Goal: Task Accomplishment & Management: Use online tool/utility

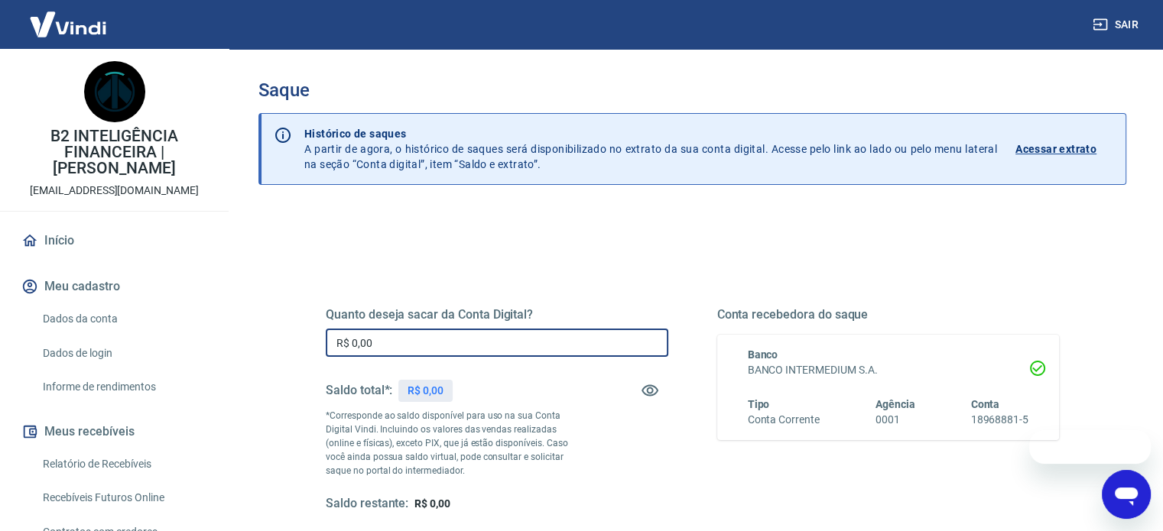
click at [428, 342] on input "R$ 0,00" at bounding box center [497, 343] width 342 height 28
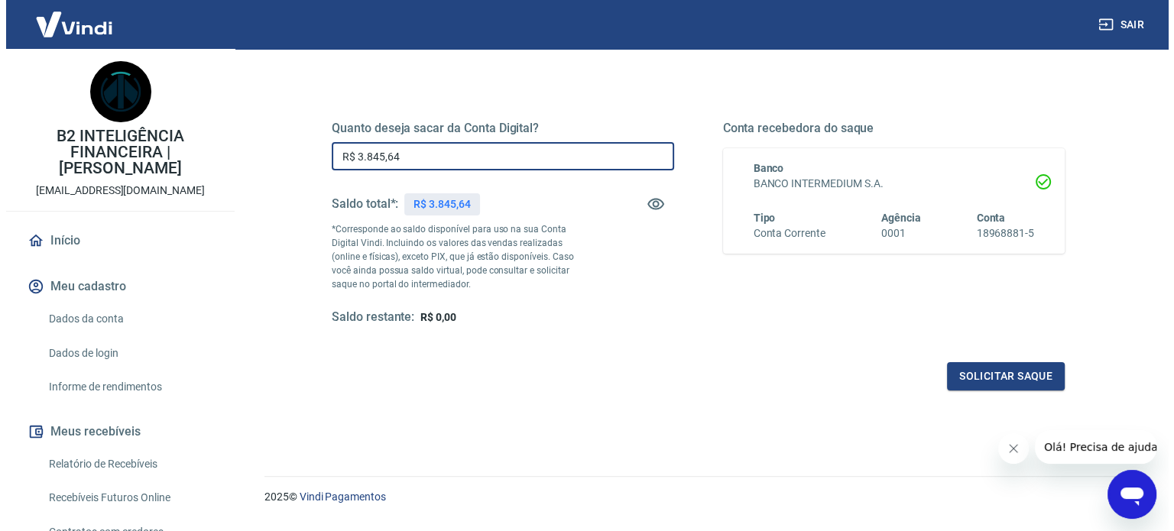
scroll to position [223, 0]
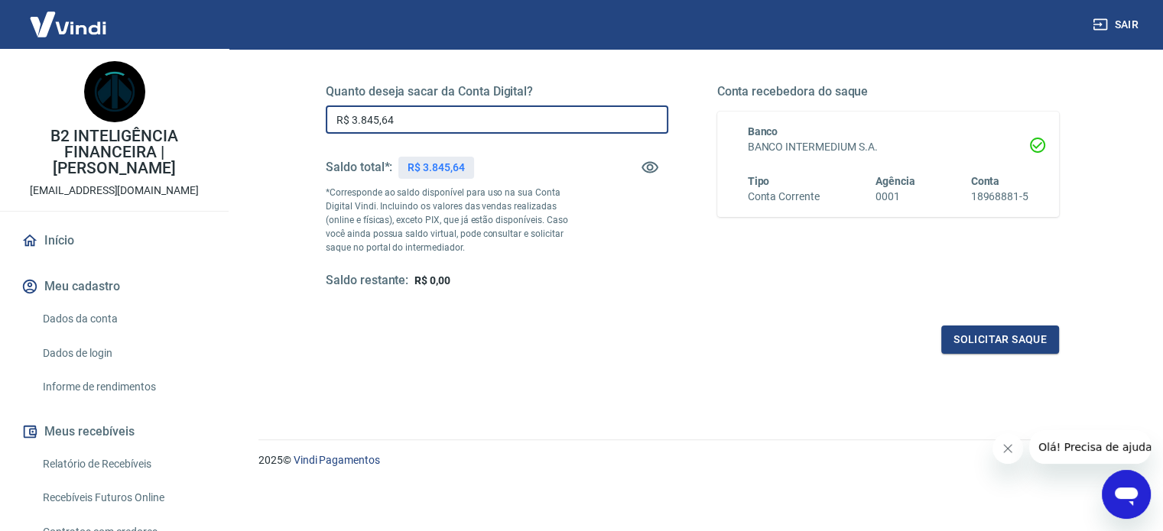
type input "R$ 3.845,64"
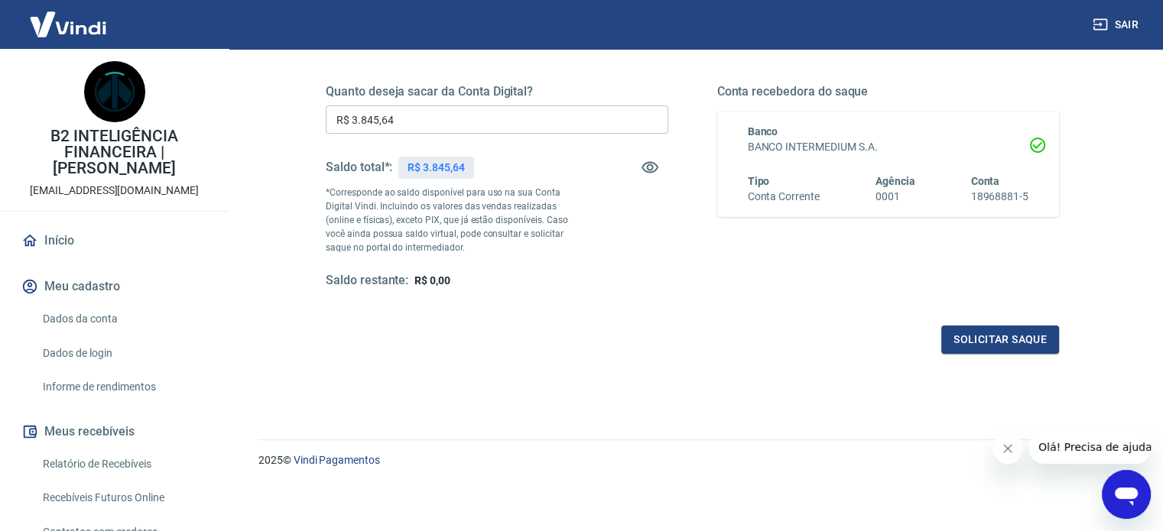
click at [1003, 443] on icon "Fechar mensagem da empresa" at bounding box center [1007, 449] width 12 height 12
click at [971, 345] on button "Solicitar saque" at bounding box center [1000, 340] width 118 height 28
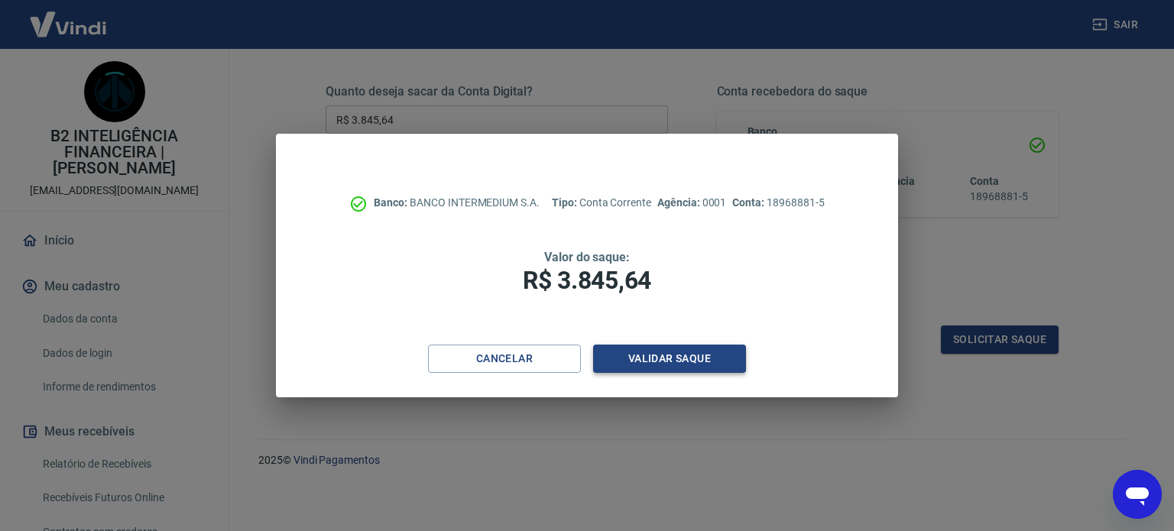
click at [668, 371] on button "Validar saque" at bounding box center [669, 359] width 153 height 28
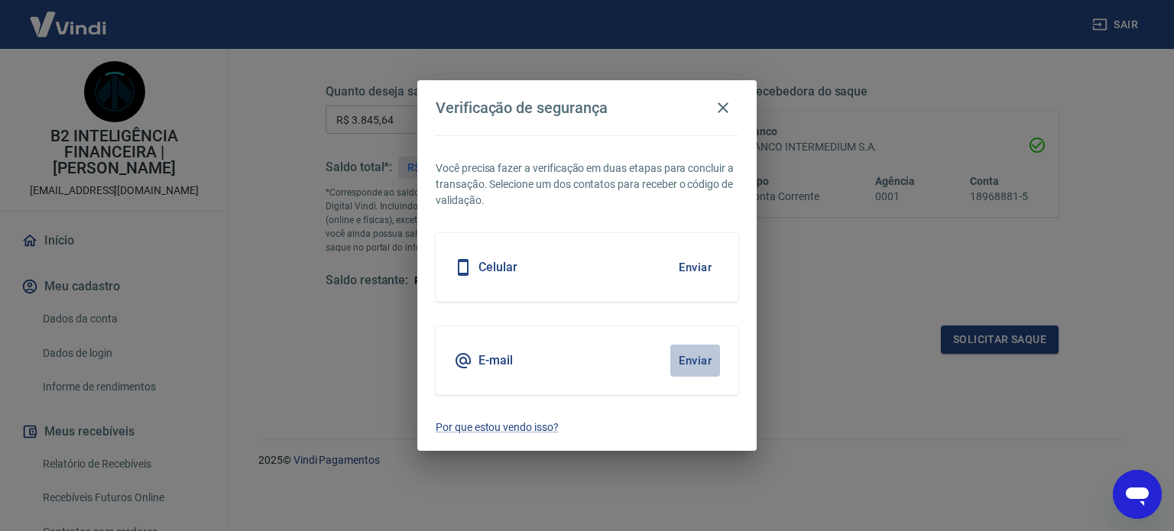
click at [694, 355] on button "Enviar" at bounding box center [695, 361] width 50 height 32
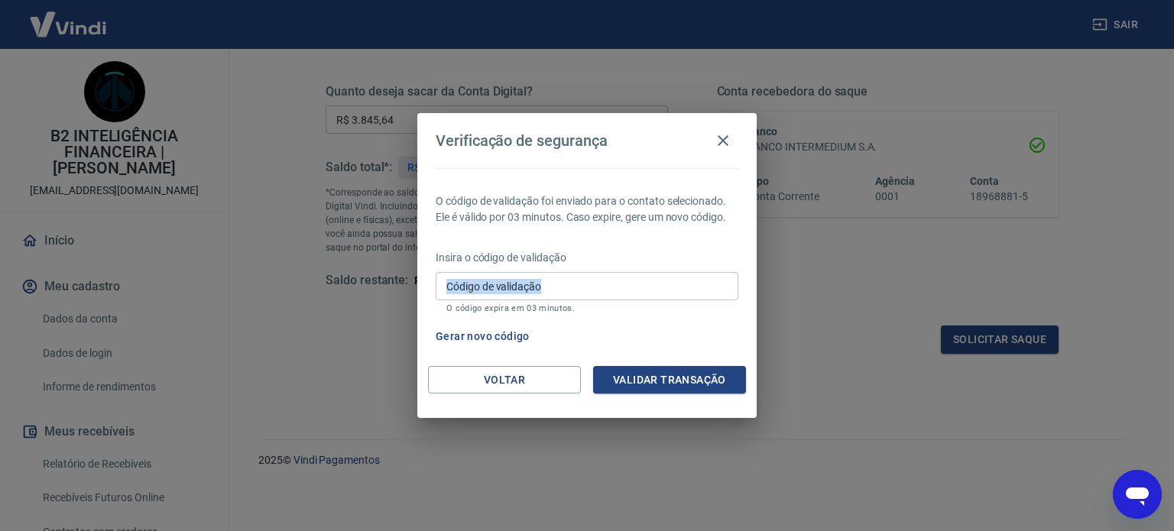
drag, startPoint x: 651, startPoint y: 270, endPoint x: 657, endPoint y: 280, distance: 11.7
click at [657, 280] on div "Insira o código de validação Código de validação Código de validação O código e…" at bounding box center [587, 283] width 303 height 67
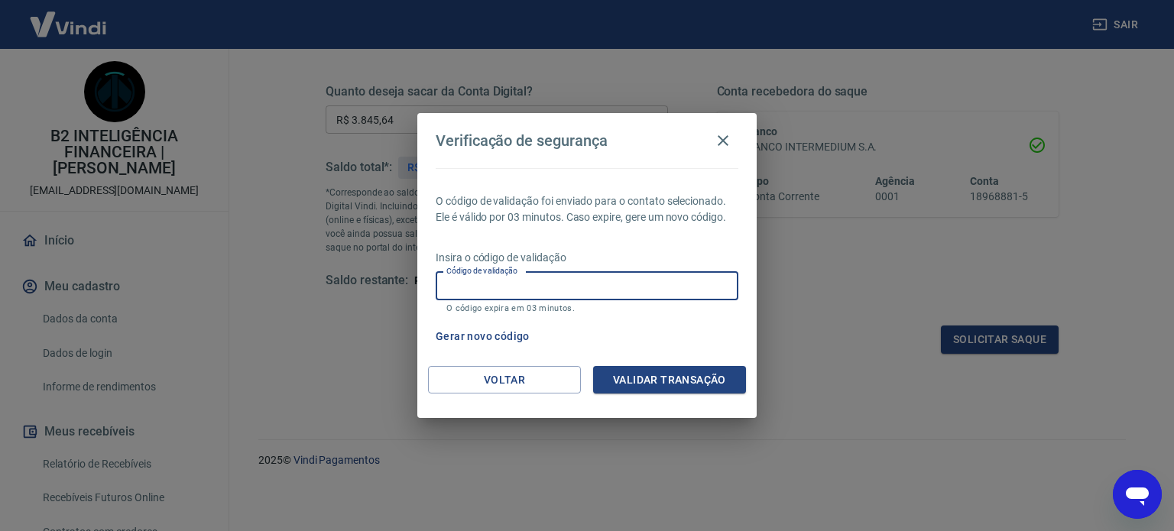
click at [657, 280] on input "Código de validação" at bounding box center [587, 286] width 303 height 28
type input "147879"
click at [660, 383] on button "Validar transação" at bounding box center [669, 380] width 153 height 28
